Goal: Transaction & Acquisition: Subscribe to service/newsletter

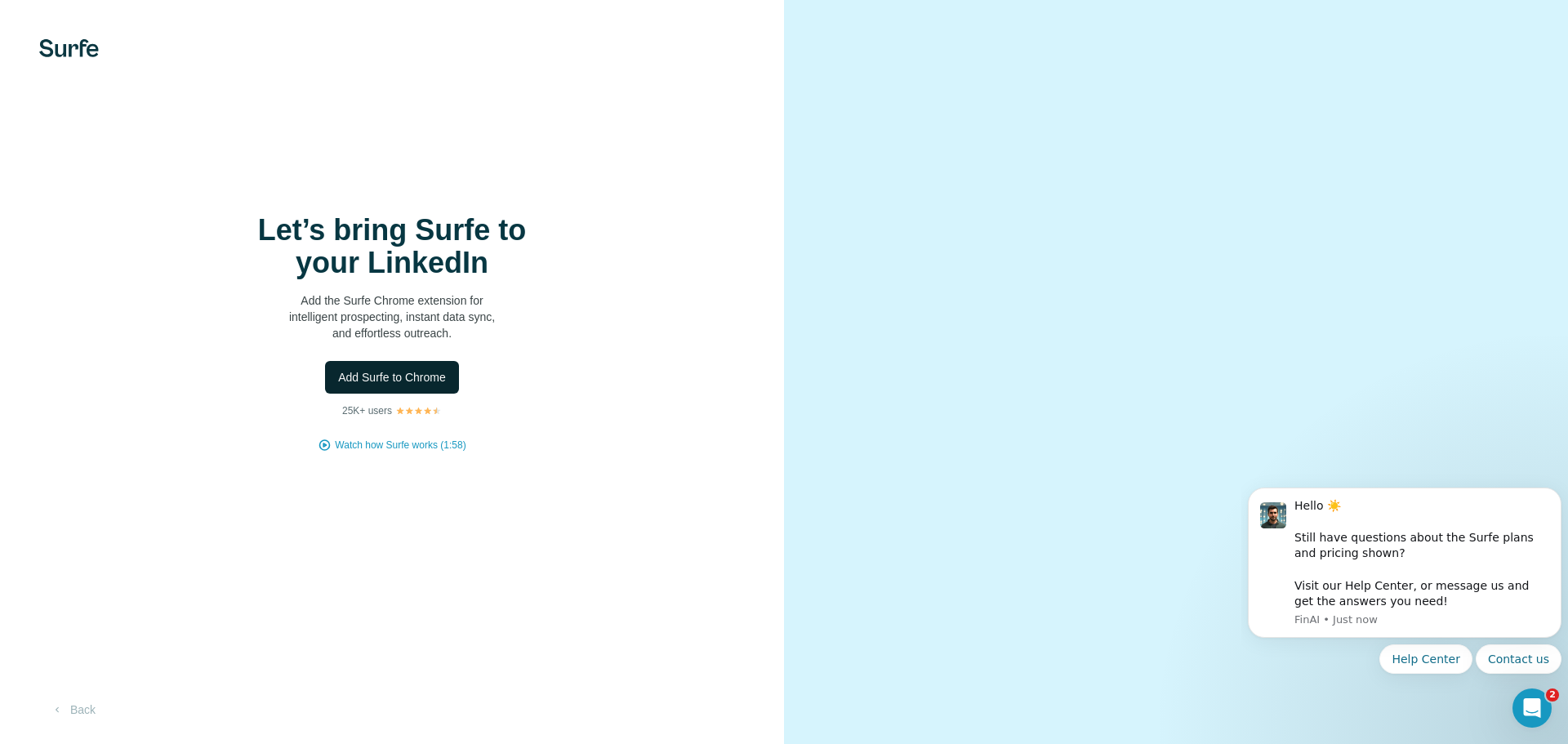
click at [397, 376] on span "Add Surfe to Chrome" at bounding box center [392, 377] width 108 height 16
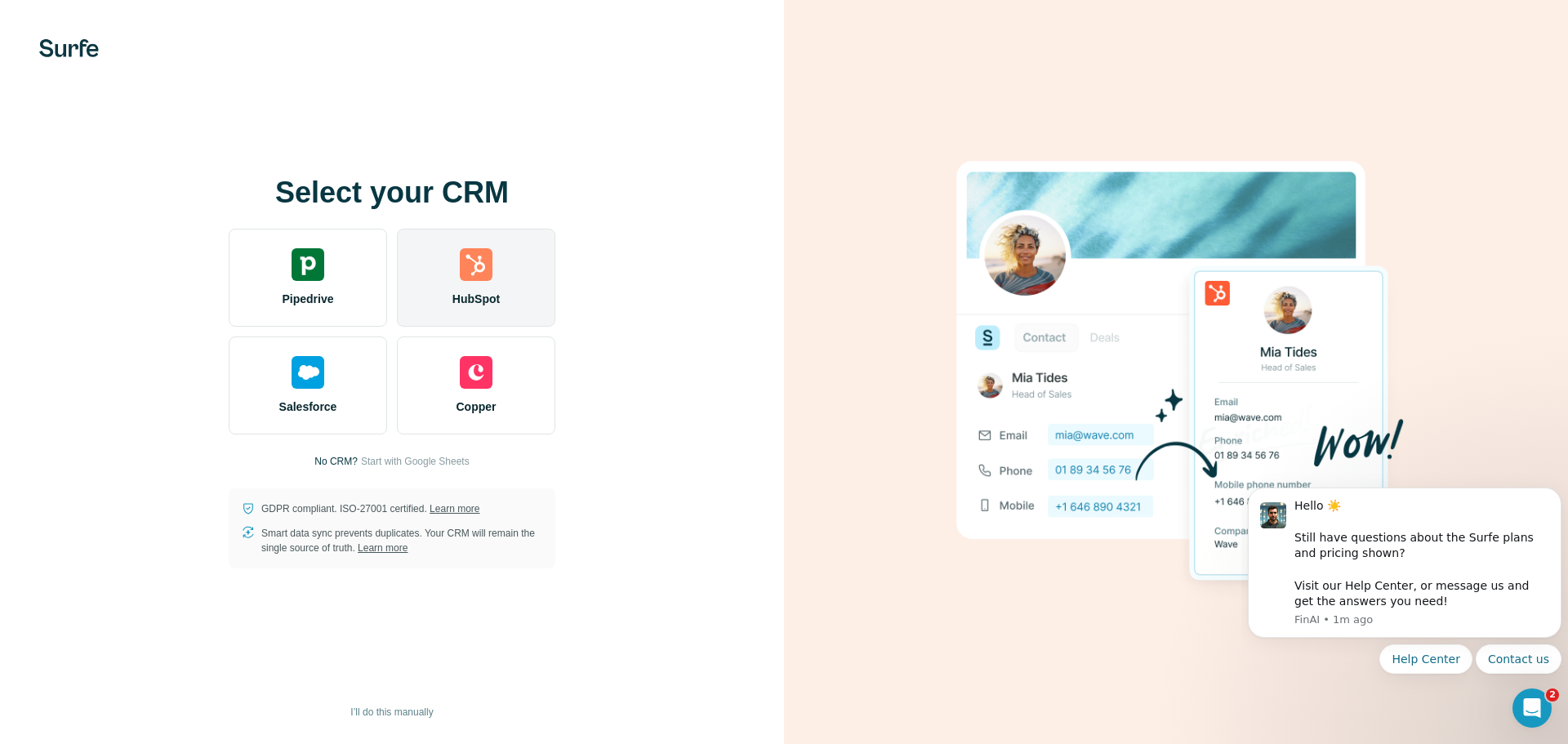
click at [487, 266] on img at bounding box center [476, 264] width 33 height 33
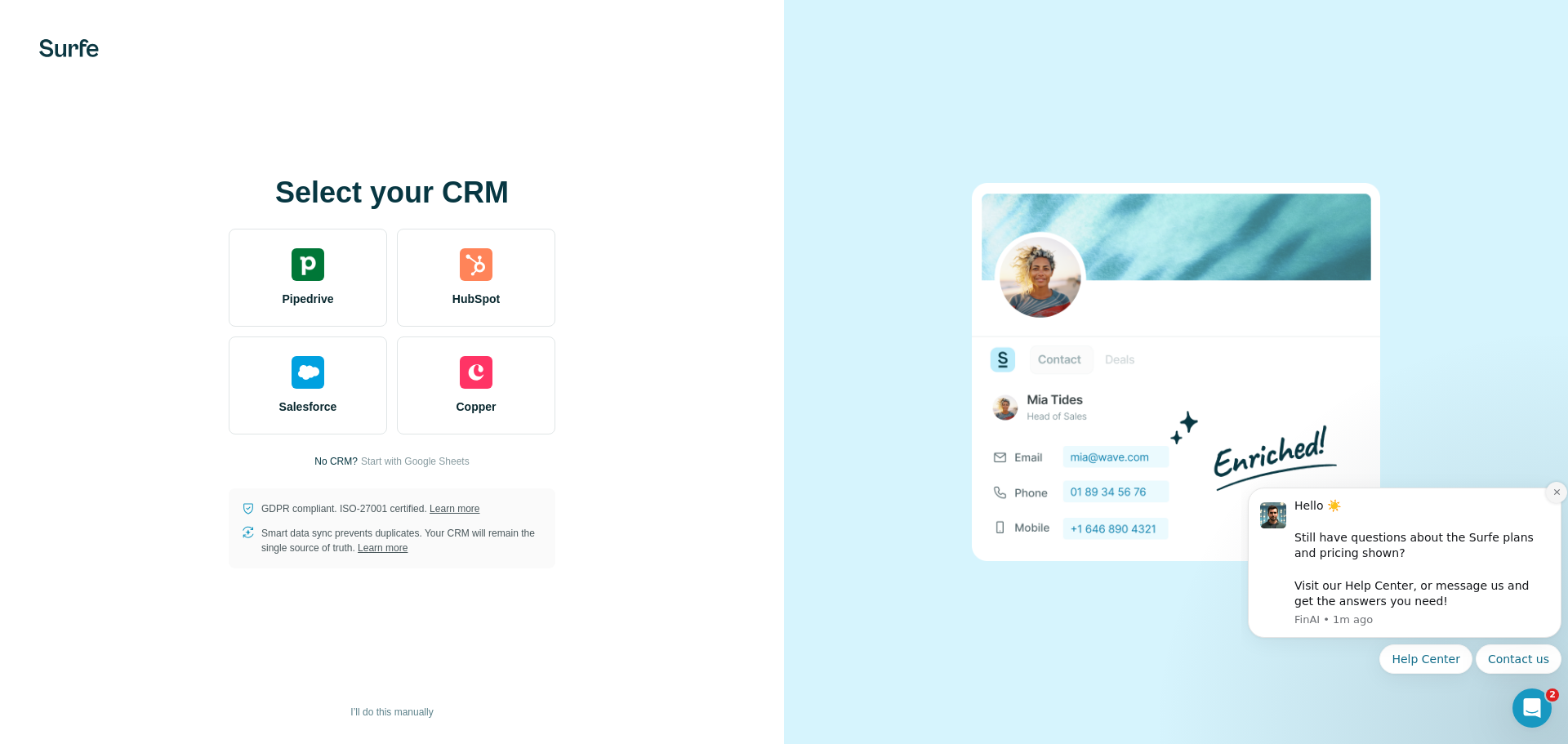
click at [1555, 493] on icon "Dismiss notification" at bounding box center [1556, 492] width 9 height 9
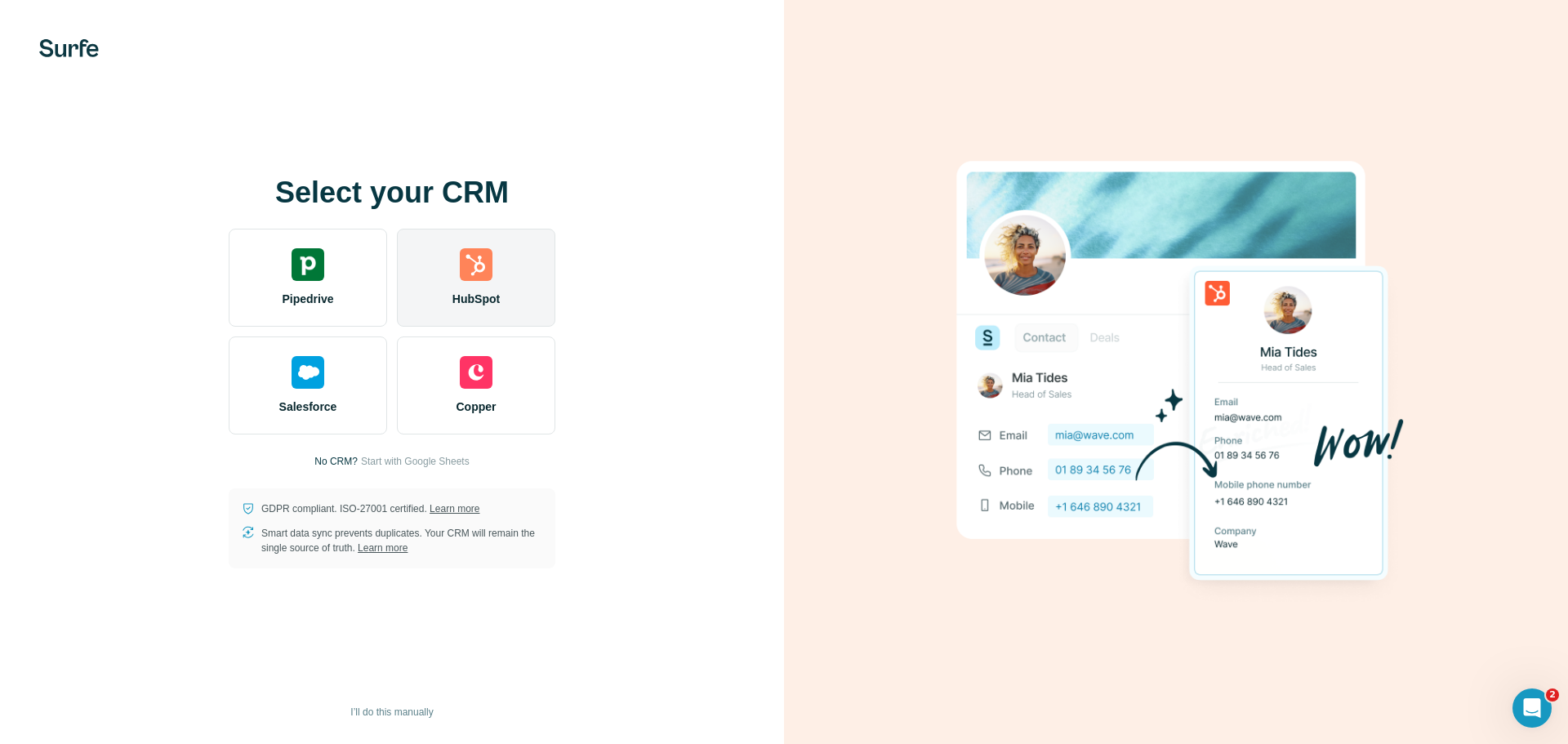
click at [490, 264] on img at bounding box center [476, 264] width 33 height 33
click at [474, 270] on img at bounding box center [476, 264] width 33 height 33
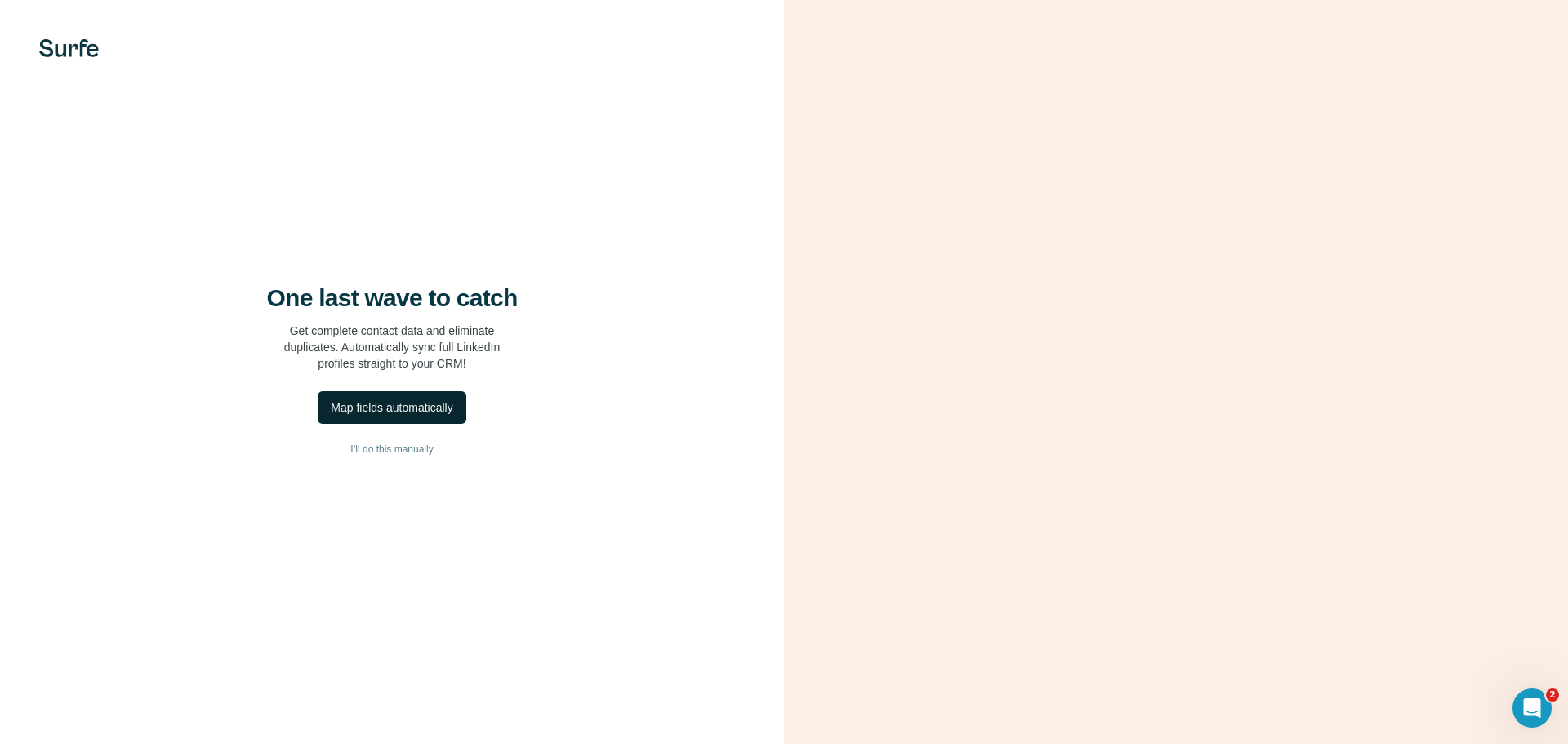
click at [396, 403] on div "Map fields automatically" at bounding box center [391, 407] width 121 height 16
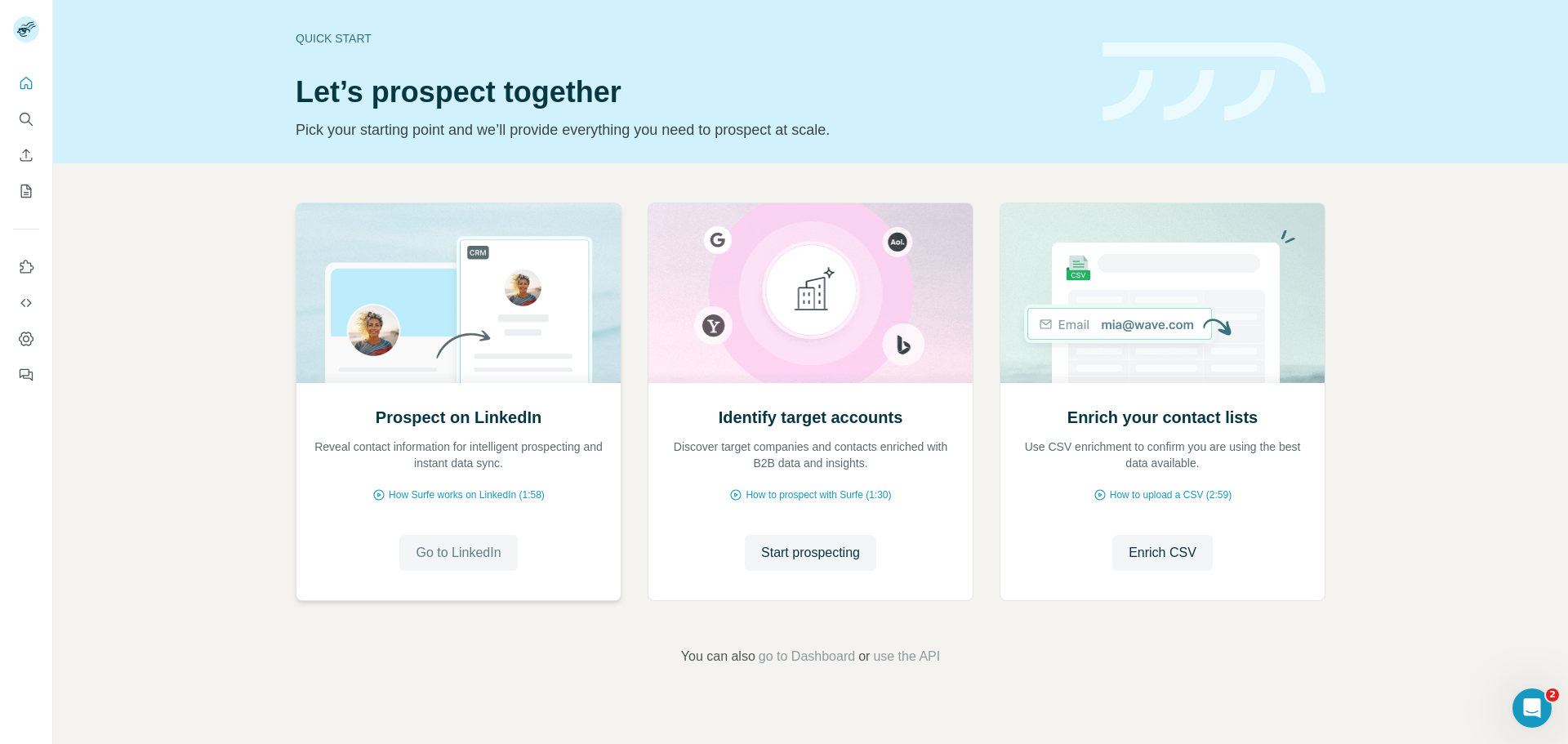
click at [457, 551] on span "Go to LinkedIn" at bounding box center [457, 553] width 85 height 20
click at [20, 82] on icon "Quick start" at bounding box center [26, 83] width 16 height 16
click at [21, 80] on icon "Quick start" at bounding box center [26, 83] width 16 height 16
